Goal: Communication & Community: Participate in discussion

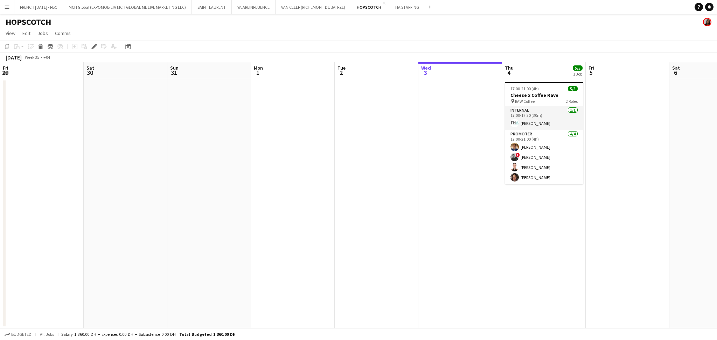
scroll to position [0, 241]
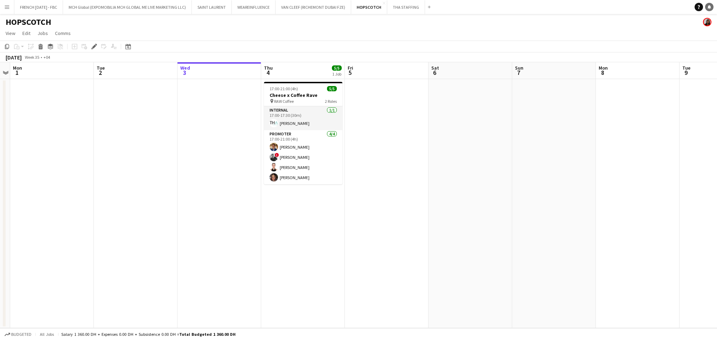
click at [708, 7] on icon at bounding box center [710, 7] width 4 height 4
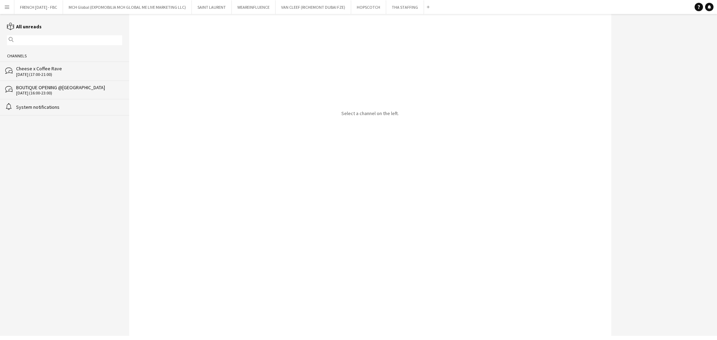
click at [55, 68] on div "Cheese x Coffee Rave" at bounding box center [69, 68] width 106 height 6
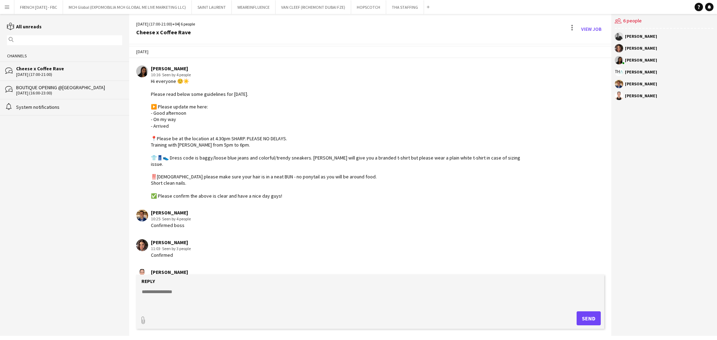
scroll to position [298, 0]
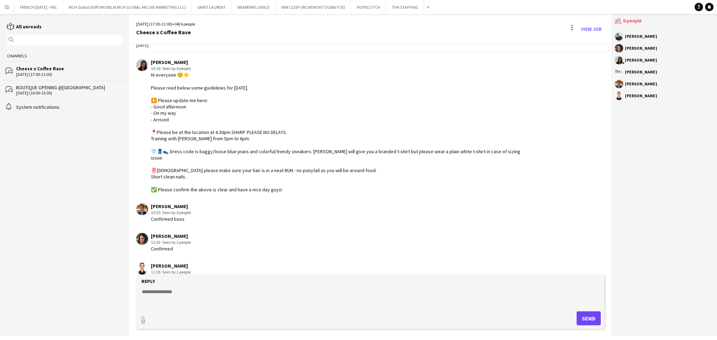
click at [306, 304] on textarea at bounding box center [371, 298] width 461 height 18
click at [595, 26] on link "View Job" at bounding box center [592, 28] width 26 height 11
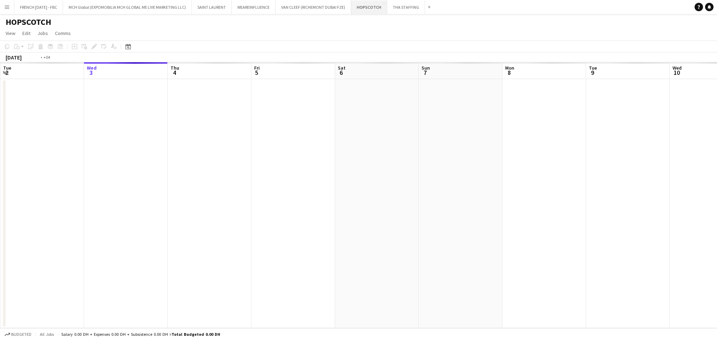
scroll to position [0, 241]
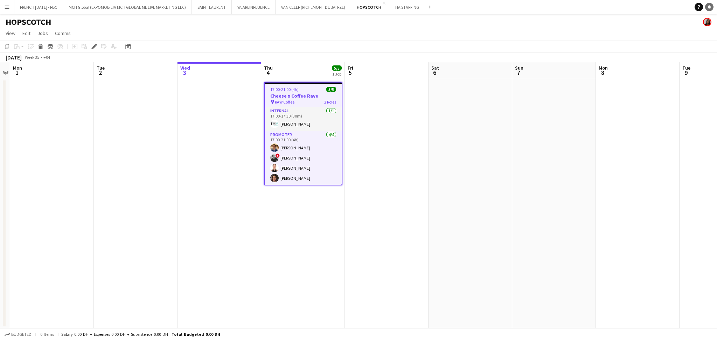
click at [712, 8] on link "Notifications" at bounding box center [709, 7] width 8 height 8
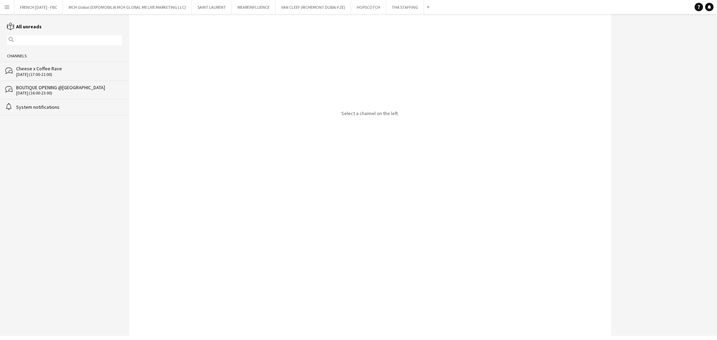
click at [55, 77] on div "bubbles Cheese x Coffee Rave [DATE] (17:00-21:00)" at bounding box center [64, 71] width 129 height 19
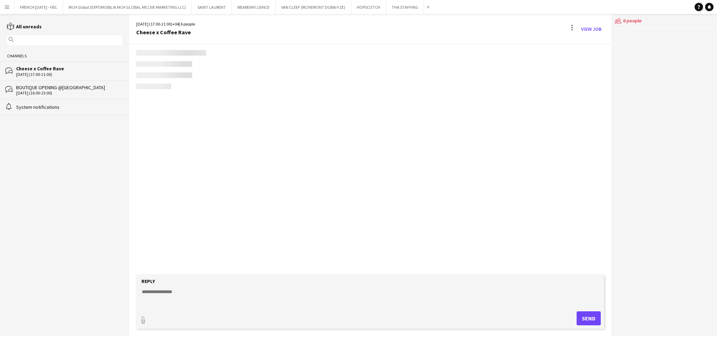
scroll to position [298, 0]
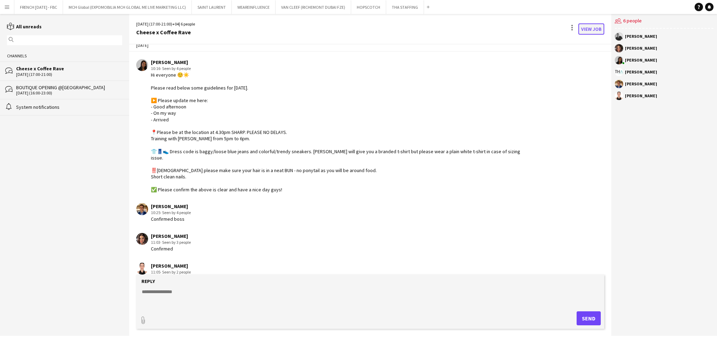
click at [581, 29] on link "View Job" at bounding box center [592, 28] width 26 height 11
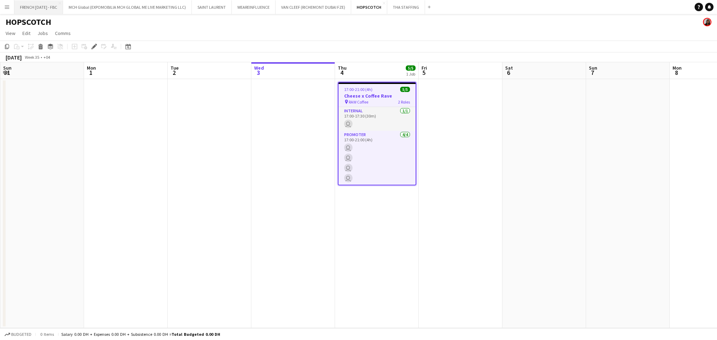
scroll to position [0, 241]
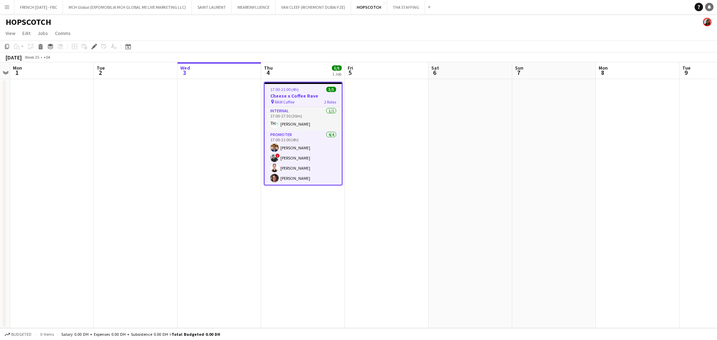
click at [711, 7] on icon "Notifications" at bounding box center [709, 7] width 4 height 4
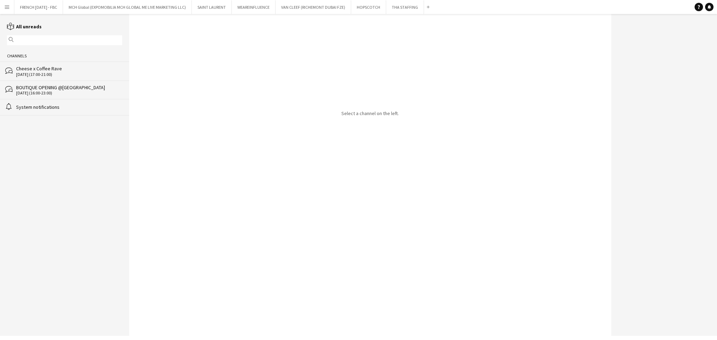
click at [107, 65] on div "bubbles Cheese x Coffee Rave [DATE] (17:00-21:00)" at bounding box center [64, 71] width 129 height 19
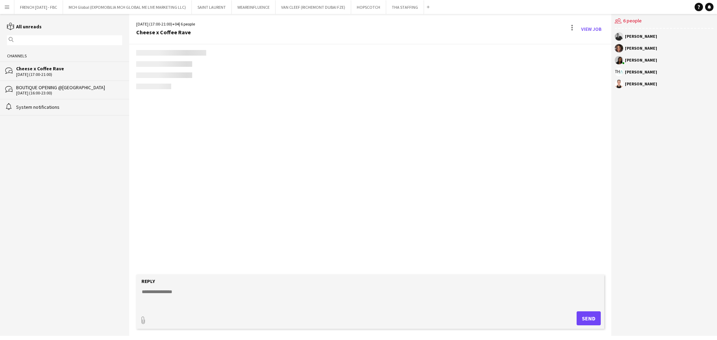
scroll to position [298, 0]
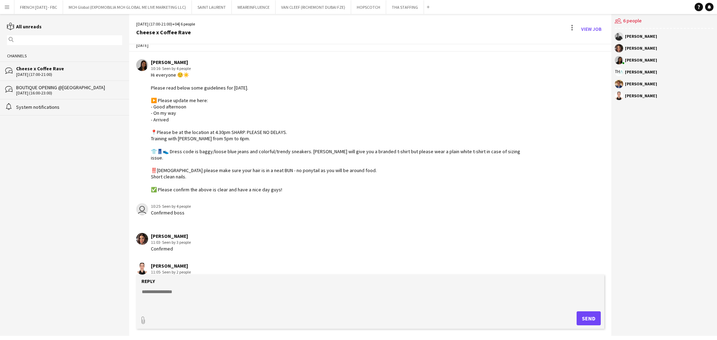
click at [333, 290] on textarea at bounding box center [371, 298] width 461 height 18
type textarea "**********"
click at [594, 321] on button "Send" at bounding box center [589, 319] width 24 height 14
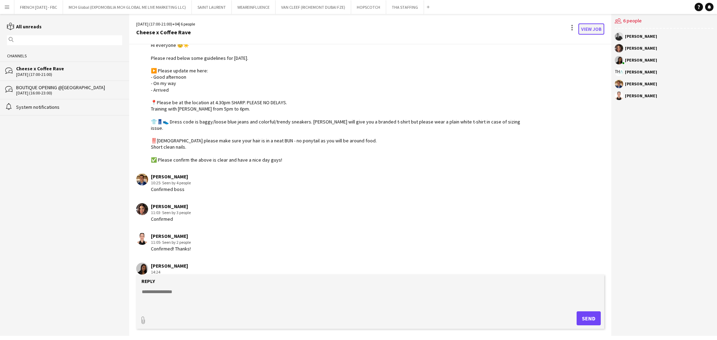
click at [596, 29] on link "View Job" at bounding box center [592, 28] width 26 height 11
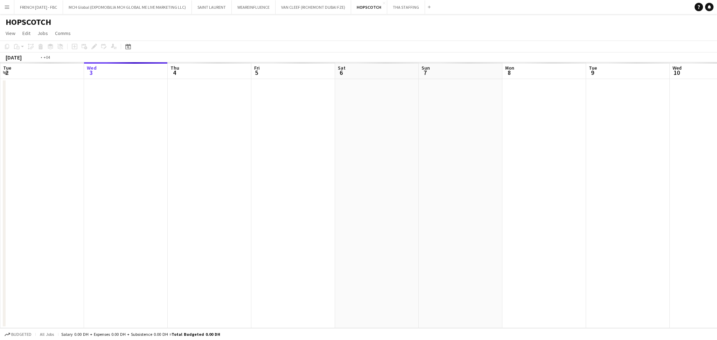
scroll to position [0, 241]
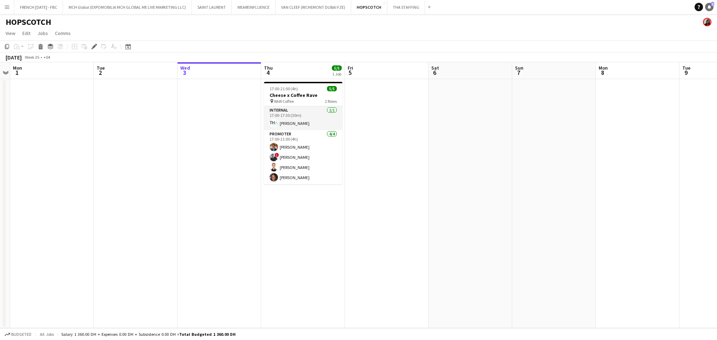
click at [711, 6] on icon "Notifications" at bounding box center [709, 7] width 4 height 4
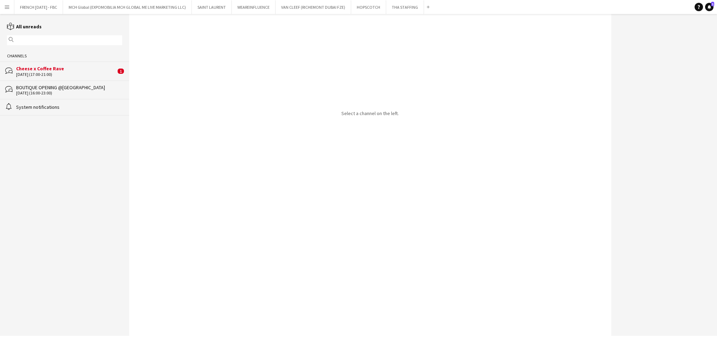
click at [51, 74] on div "[DATE] (17:00-21:00)" at bounding box center [66, 74] width 100 height 5
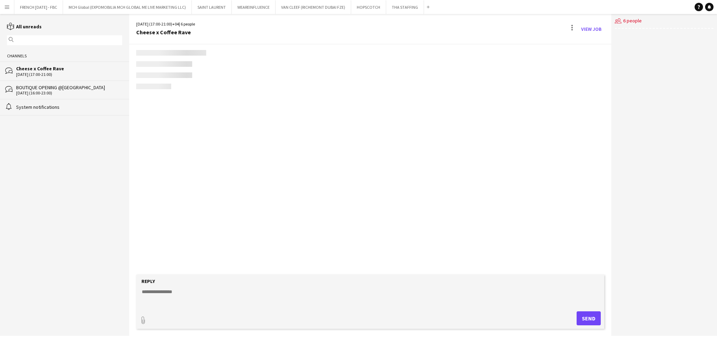
scroll to position [357, 0]
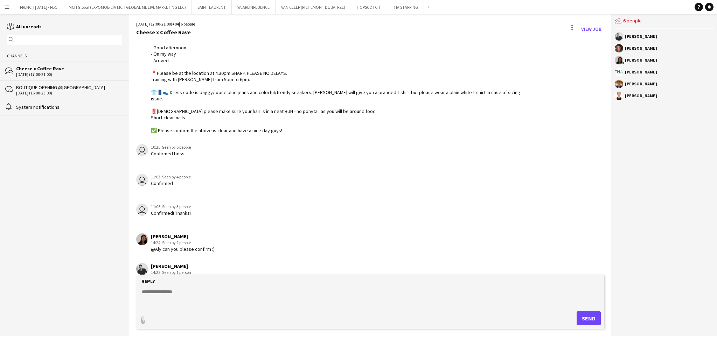
click at [197, 291] on textarea at bounding box center [371, 298] width 461 height 18
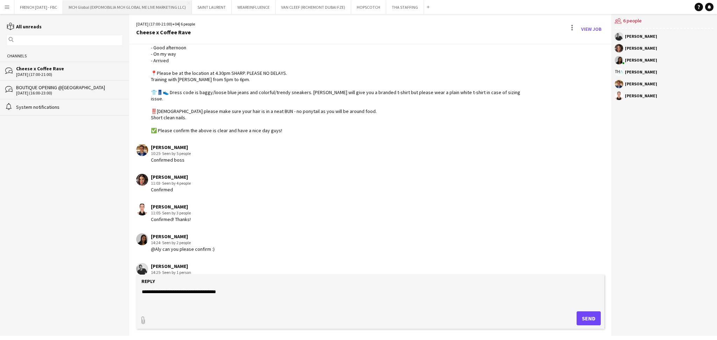
paste textarea "***"
type textarea "**********"
click at [587, 326] on button "Send" at bounding box center [589, 319] width 24 height 14
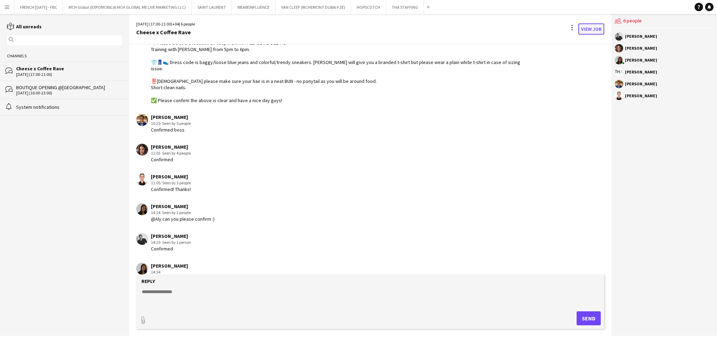
click at [596, 27] on link "View Job" at bounding box center [592, 28] width 26 height 11
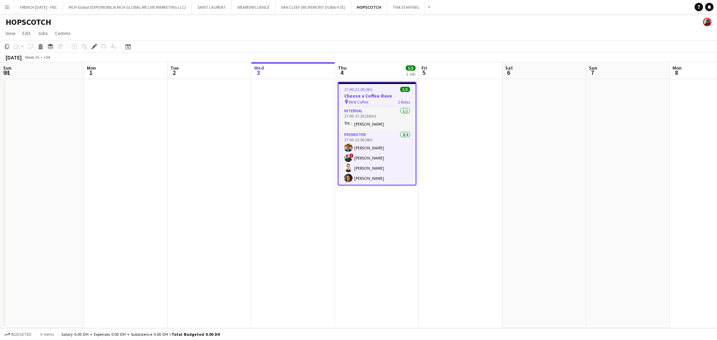
scroll to position [0, 241]
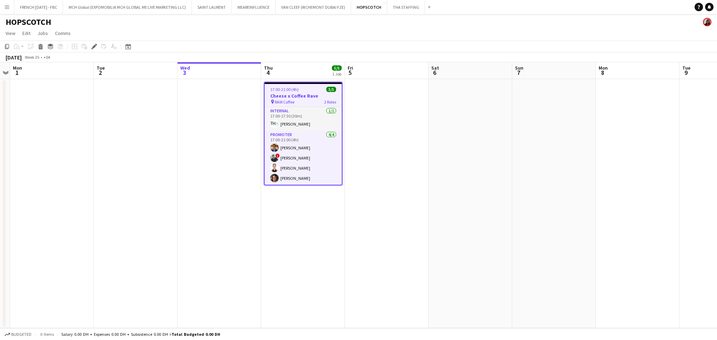
click at [716, 6] on div "Help Notifications" at bounding box center [706, 7] width 22 height 8
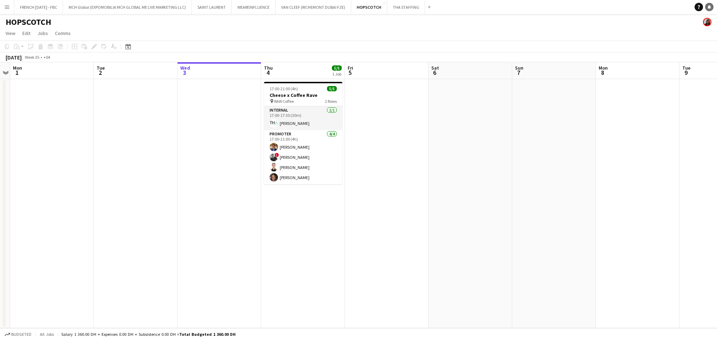
click at [712, 6] on link "Notifications" at bounding box center [709, 7] width 8 height 8
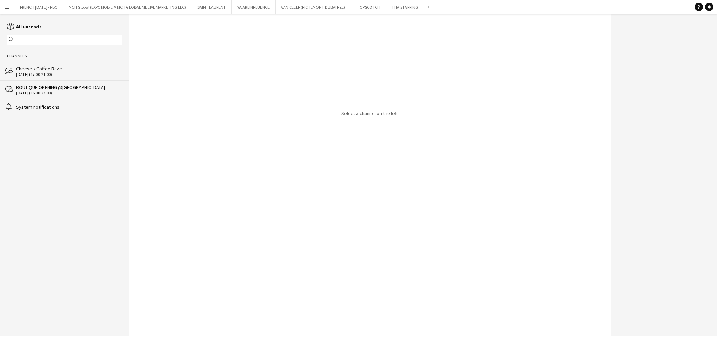
click at [62, 72] on div "[DATE] (17:00-21:00)" at bounding box center [69, 74] width 106 height 5
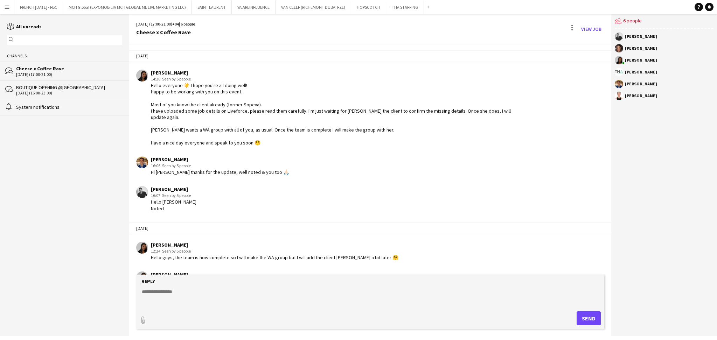
scroll to position [387, 0]
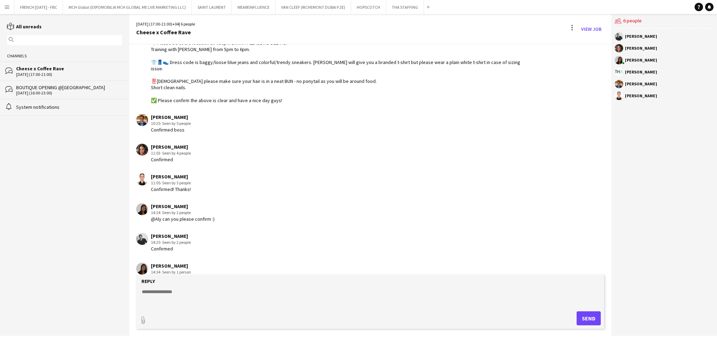
click at [277, 291] on textarea at bounding box center [371, 298] width 461 height 18
paste textarea "*****"
type textarea "**********"
click at [586, 319] on button "Send" at bounding box center [589, 319] width 24 height 14
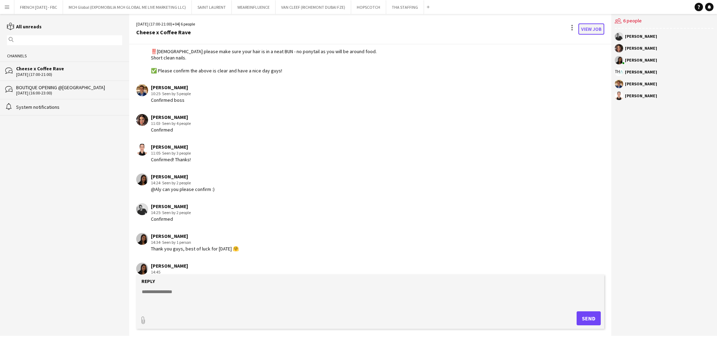
click at [593, 29] on link "View Job" at bounding box center [592, 28] width 26 height 11
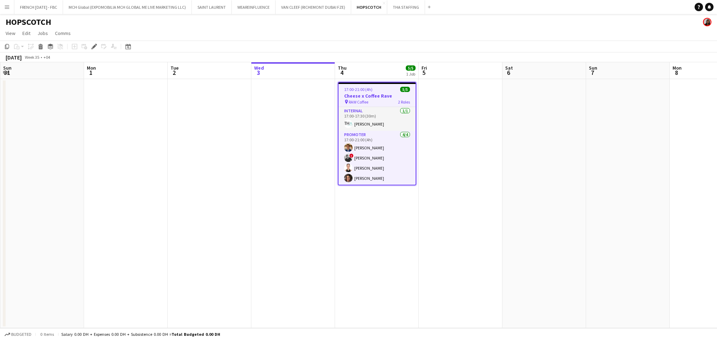
scroll to position [0, 241]
